Goal: Task Accomplishment & Management: Use online tool/utility

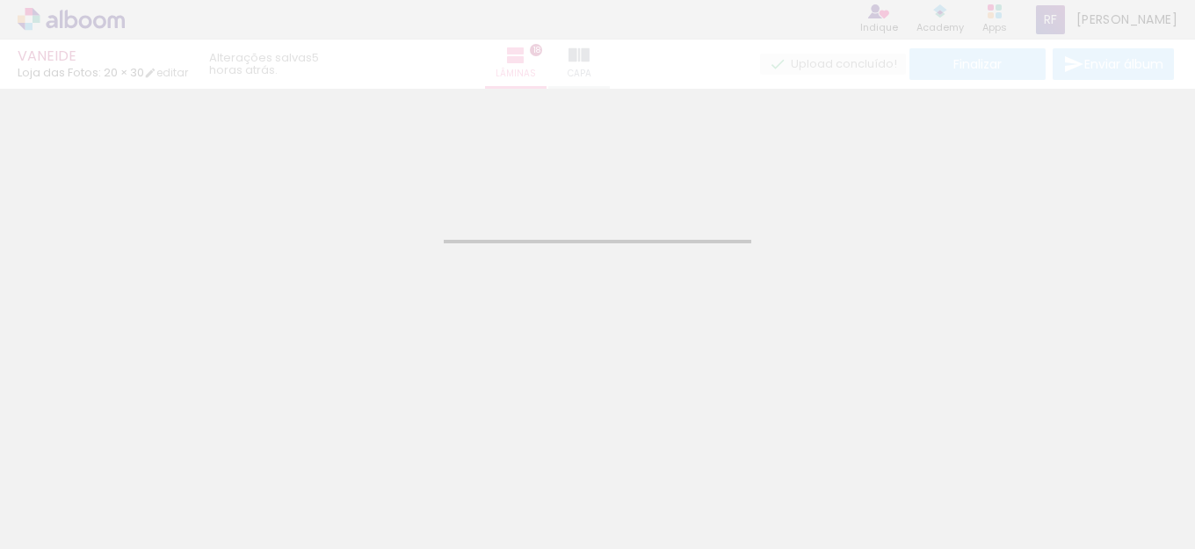
click at [66, 24] on div "VANEIDE Loja das Fotos: 20 × 30 editar 5 horas atrás. Lâminas 18 Capa Finalizar…" at bounding box center [597, 44] width 1195 height 89
